Goal: Check status: Check status

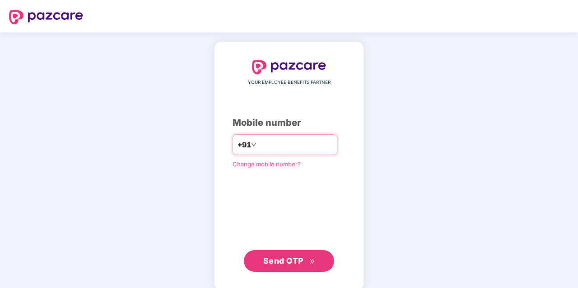
click at [258, 144] on input "number" at bounding box center [295, 145] width 74 height 14
type input "**********"
click at [295, 261] on span "Send OTP" at bounding box center [283, 260] width 40 height 9
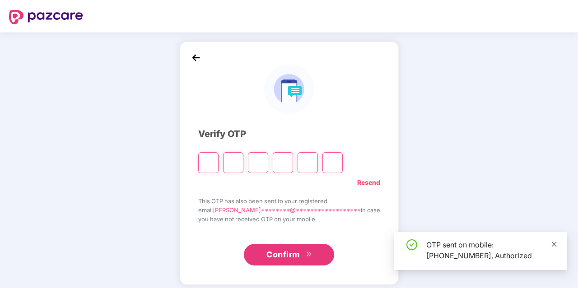
click at [553, 245] on icon "close" at bounding box center [554, 244] width 5 height 5
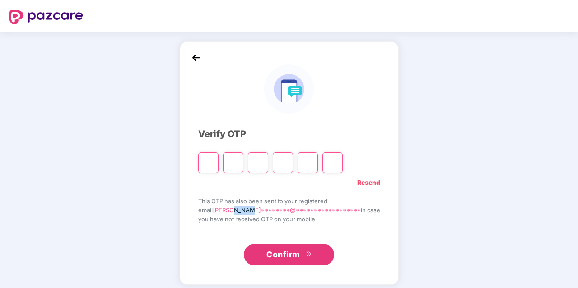
drag, startPoint x: 248, startPoint y: 210, endPoint x: 271, endPoint y: 225, distance: 27.6
click at [269, 213] on span "**********" at bounding box center [287, 210] width 148 height 7
click at [249, 211] on span "**********" at bounding box center [287, 210] width 148 height 7
click at [253, 211] on span "**********" at bounding box center [287, 210] width 148 height 7
click at [257, 211] on span "**********" at bounding box center [287, 210] width 148 height 7
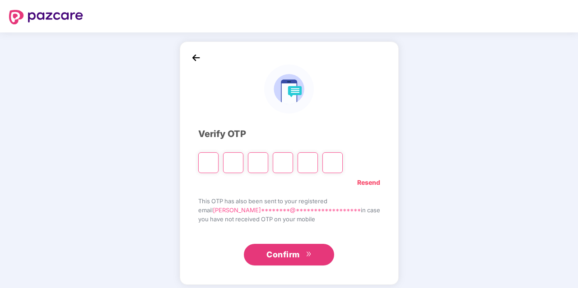
click at [218, 162] on input "Please enter verification code. Digit 1" at bounding box center [208, 163] width 20 height 21
click at [243, 162] on input "Digit 2" at bounding box center [233, 163] width 20 height 21
click at [268, 163] on input "Digit 3" at bounding box center [258, 163] width 20 height 21
click at [293, 164] on input "Digit 4" at bounding box center [283, 163] width 20 height 21
drag, startPoint x: 323, startPoint y: 164, endPoint x: 347, endPoint y: 167, distance: 24.0
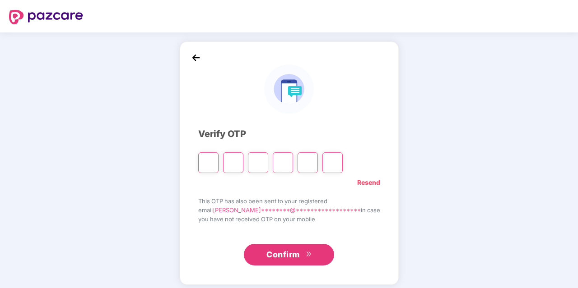
click at [318, 167] on input "Digit 5" at bounding box center [307, 163] width 20 height 21
click at [343, 165] on input "Digit 6" at bounding box center [332, 163] width 20 height 21
click at [218, 164] on input "Please enter verification code. Digit 1" at bounding box center [208, 163] width 20 height 21
click at [243, 164] on input "Digit 2" at bounding box center [233, 163] width 20 height 21
click at [266, 164] on input "Digit 3" at bounding box center [258, 163] width 20 height 21
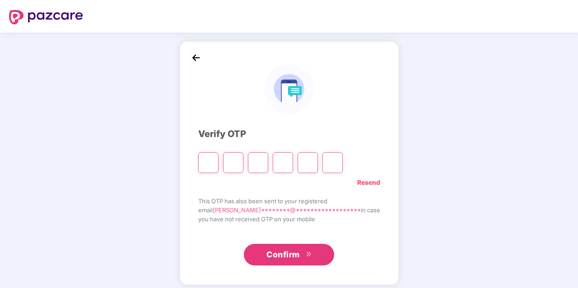
click at [293, 159] on input "Digit 4" at bounding box center [283, 163] width 20 height 21
click at [318, 162] on input "Digit 5" at bounding box center [307, 163] width 20 height 21
click at [343, 163] on input "Digit 6" at bounding box center [332, 163] width 20 height 21
click at [218, 163] on input "Please enter verification code. Digit 1" at bounding box center [208, 163] width 20 height 21
click at [243, 164] on input "Digit 2" at bounding box center [233, 163] width 20 height 21
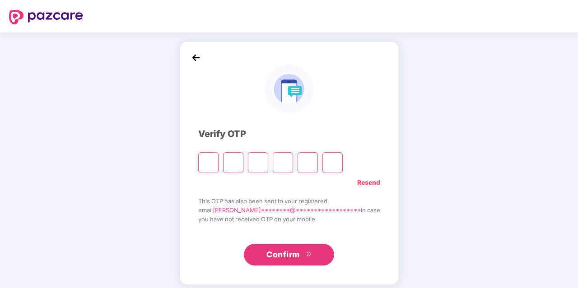
click at [218, 166] on input "Please enter verification code. Digit 1" at bounding box center [208, 163] width 20 height 21
click at [408, 126] on div "**********" at bounding box center [289, 164] width 578 height 262
drag, startPoint x: 221, startPoint y: 161, endPoint x: 347, endPoint y: 168, distance: 125.7
click at [218, 168] on input "Please enter verification code. Digit 1" at bounding box center [208, 163] width 20 height 21
click at [388, 104] on div "**********" at bounding box center [289, 164] width 578 height 262
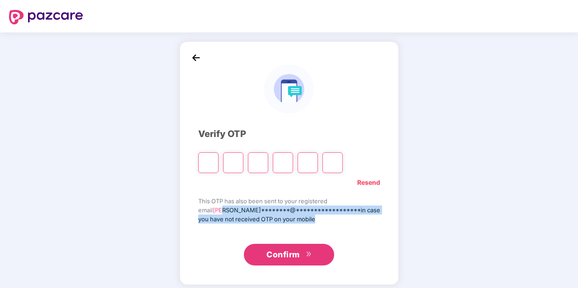
drag, startPoint x: 236, startPoint y: 208, endPoint x: 333, endPoint y: 217, distance: 97.5
click at [333, 217] on div "**********" at bounding box center [289, 211] width 182 height 28
click at [338, 220] on span "you have not received OTP on your mobile" at bounding box center [289, 219] width 182 height 9
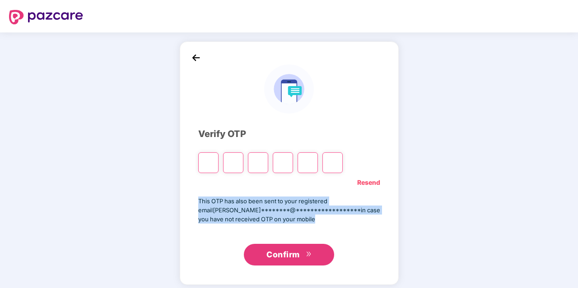
drag, startPoint x: 333, startPoint y: 221, endPoint x: 211, endPoint y: 198, distance: 124.1
click at [211, 198] on div "**********" at bounding box center [289, 164] width 219 height 244
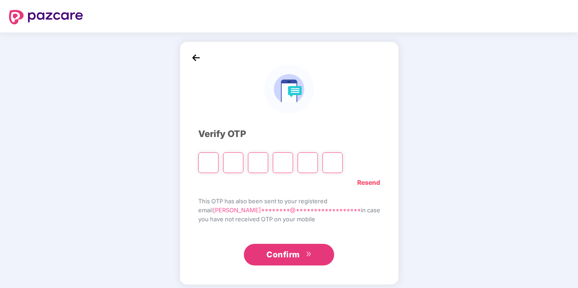
click at [218, 165] on input "Please enter verification code. Digit 1" at bounding box center [208, 163] width 20 height 21
type input "*"
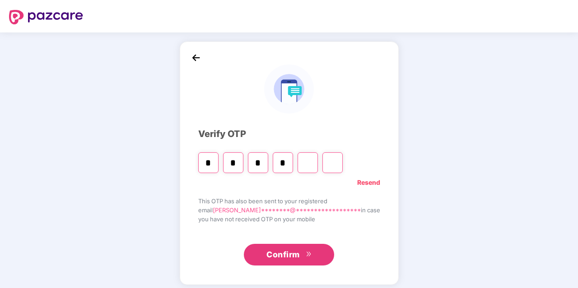
type input "*"
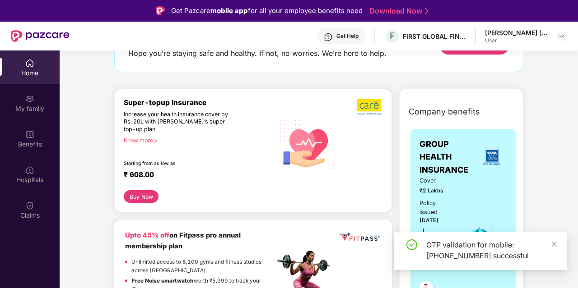
scroll to position [90, 0]
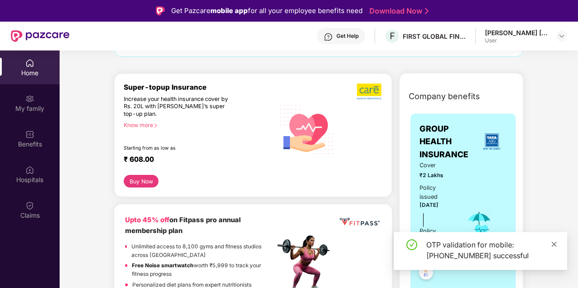
click at [556, 244] on icon "close" at bounding box center [554, 244] width 6 height 6
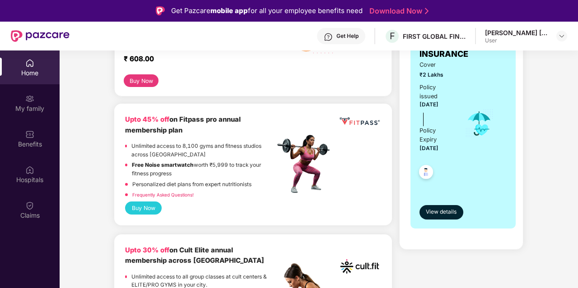
scroll to position [226, 0]
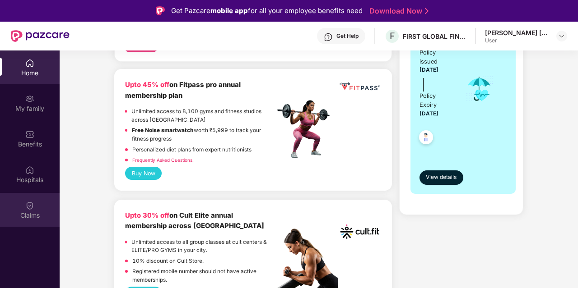
click at [36, 204] on div "Claims" at bounding box center [30, 210] width 60 height 34
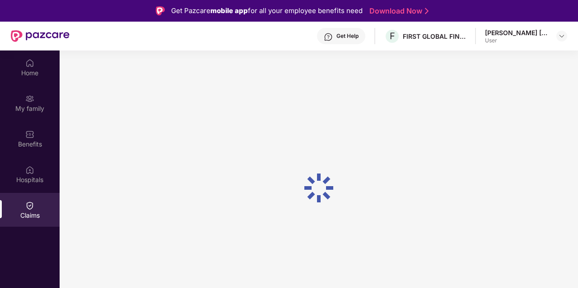
scroll to position [0, 0]
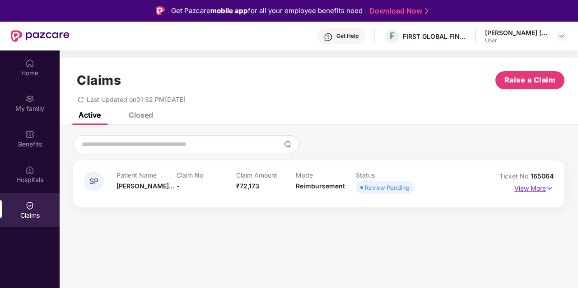
click at [542, 190] on p "View More" at bounding box center [533, 187] width 39 height 12
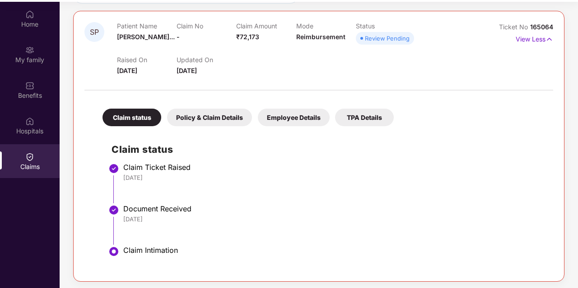
scroll to position [51, 0]
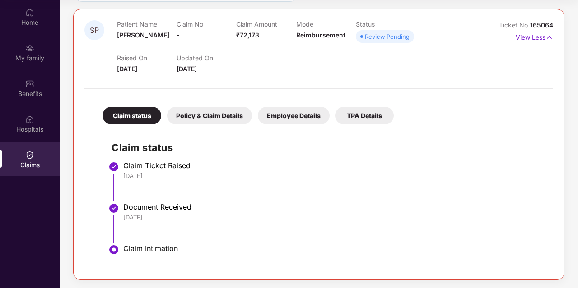
click at [111, 251] on img at bounding box center [113, 250] width 11 height 11
click at [166, 218] on div "[DATE]" at bounding box center [333, 218] width 421 height 8
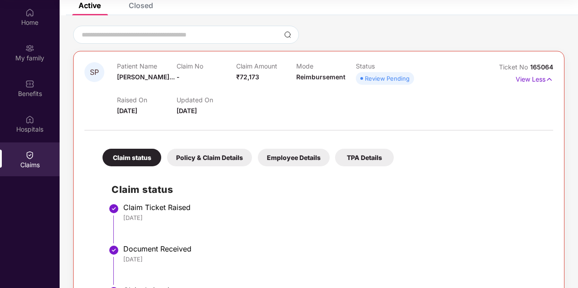
scroll to position [90, 0]
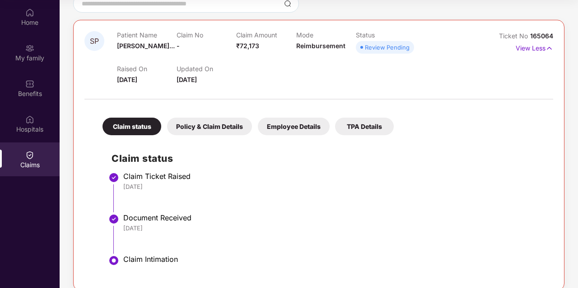
click at [198, 128] on div "Policy & Claim Details" at bounding box center [209, 127] width 85 height 18
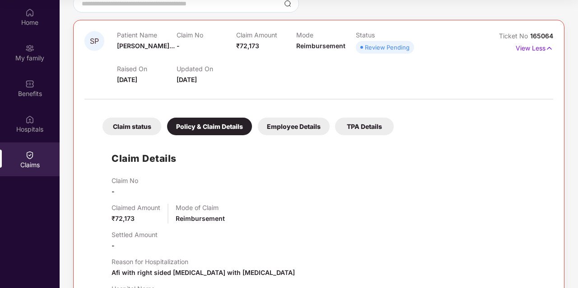
click at [274, 128] on div "Employee Details" at bounding box center [294, 127] width 72 height 18
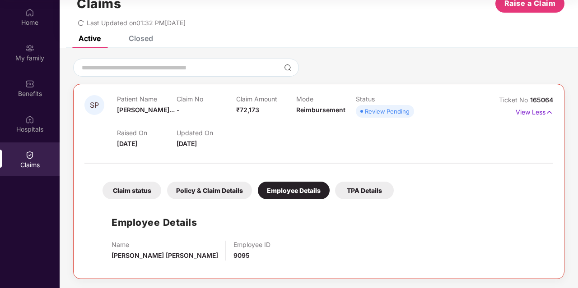
scroll to position [14, 0]
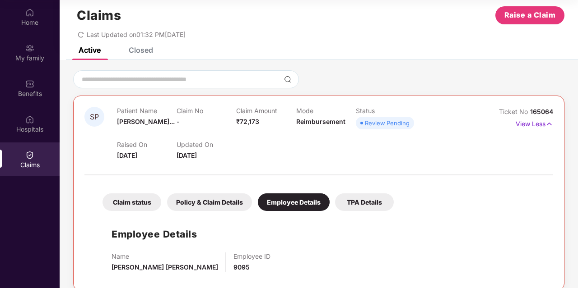
click at [357, 205] on div "TPA Details" at bounding box center [364, 203] width 59 height 18
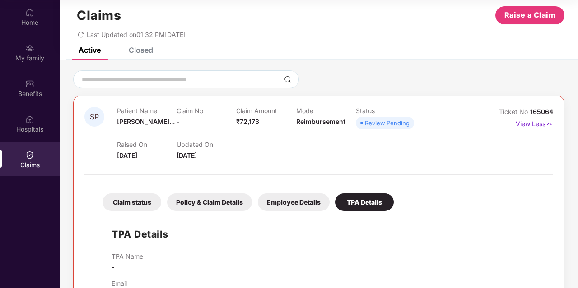
click at [124, 206] on div "Claim status" at bounding box center [131, 203] width 59 height 18
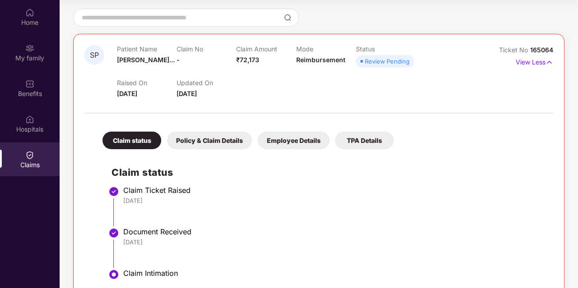
scroll to position [101, 0]
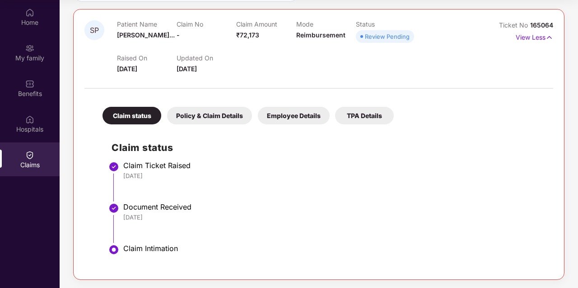
click at [122, 164] on li "Claim Ticket Raised [DATE]" at bounding box center [327, 185] width 432 height 42
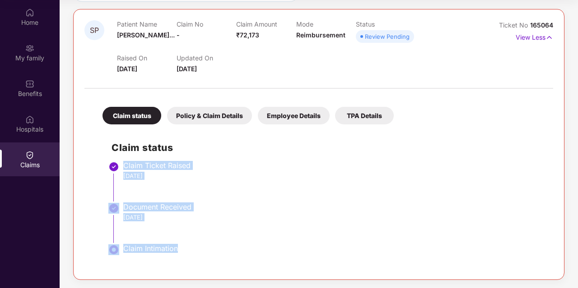
drag, startPoint x: 125, startPoint y: 163, endPoint x: 185, endPoint y: 241, distance: 98.8
click at [175, 257] on ul "Claim Ticket Raised [DATE] Document Received [DATE] Claim Intimation" at bounding box center [327, 216] width 432 height 105
click at [185, 241] on li "Document Received [DATE]" at bounding box center [327, 227] width 432 height 42
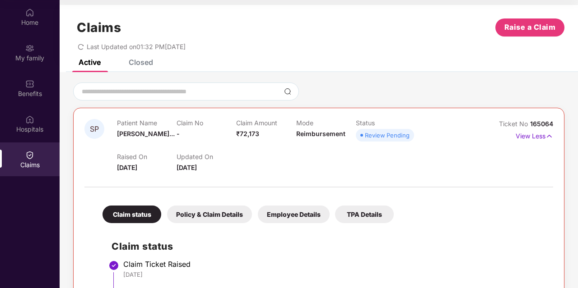
scroll to position [0, 0]
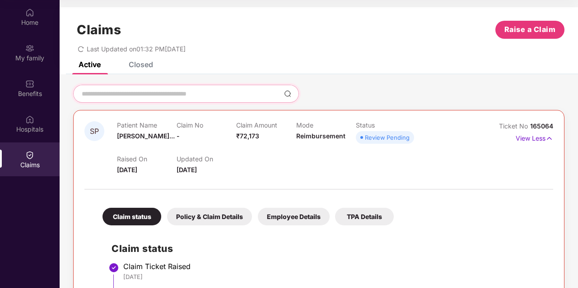
click at [118, 96] on input at bounding box center [181, 93] width 200 height 9
click at [84, 46] on span "redo" at bounding box center [81, 49] width 6 height 8
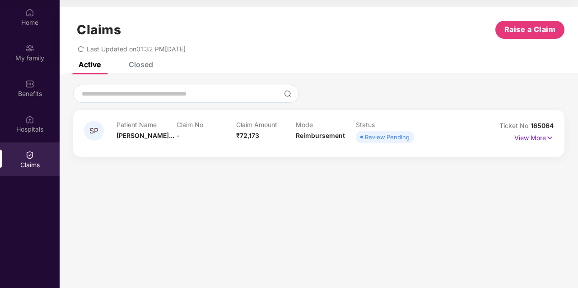
click at [80, 47] on icon "redo" at bounding box center [81, 49] width 6 height 6
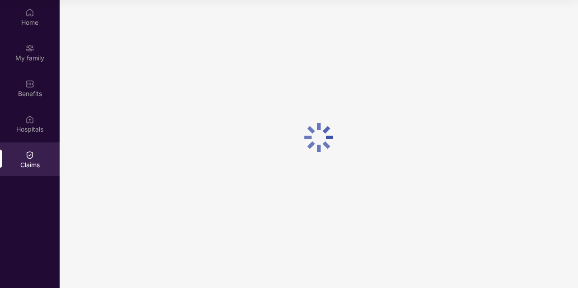
click at [80, 47] on div at bounding box center [319, 137] width 518 height 275
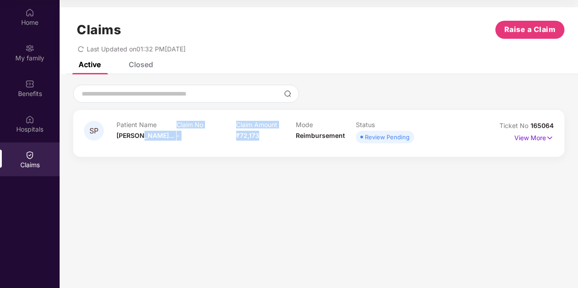
drag, startPoint x: 136, startPoint y: 134, endPoint x: 324, endPoint y: 141, distance: 187.9
click at [273, 141] on div "Patient Name [PERSON_NAME]... Claim No - Claim Amount ₹72,173 Mode Reimbursemen…" at bounding box center [295, 133] width 358 height 25
drag, startPoint x: 324, startPoint y: 141, endPoint x: 324, endPoint y: 174, distance: 33.0
click at [324, 144] on div "Mode Reimbursement" at bounding box center [326, 133] width 60 height 25
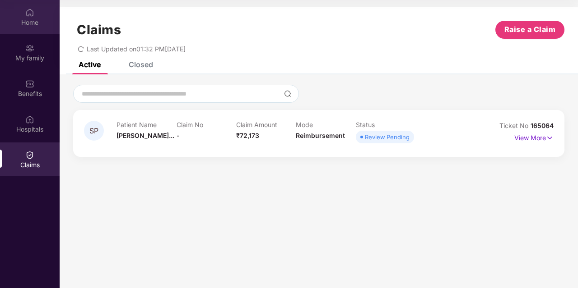
click at [27, 12] on img at bounding box center [29, 12] width 9 height 9
